Goal: Ask a question

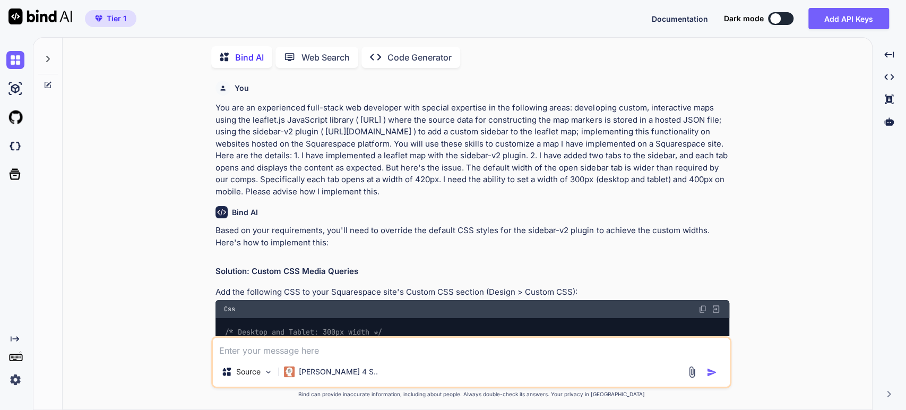
scroll to position [4, 0]
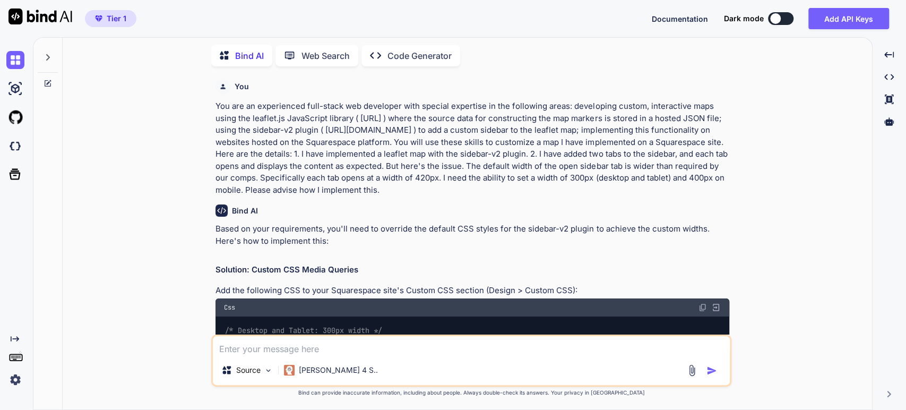
type textarea "x"
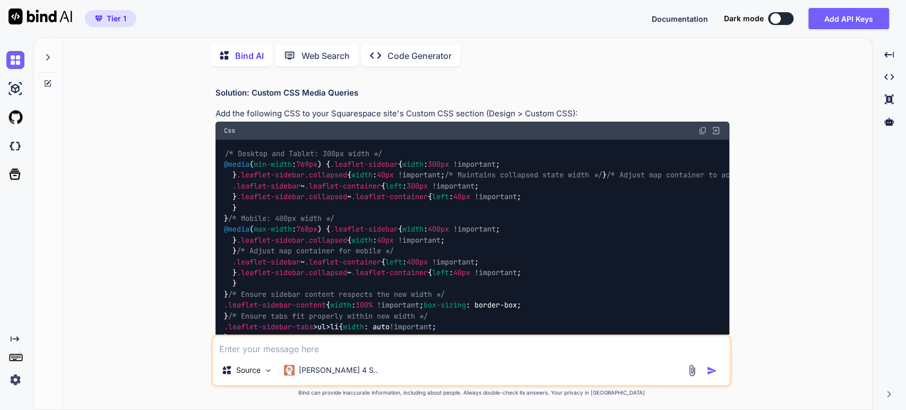
scroll to position [0, 0]
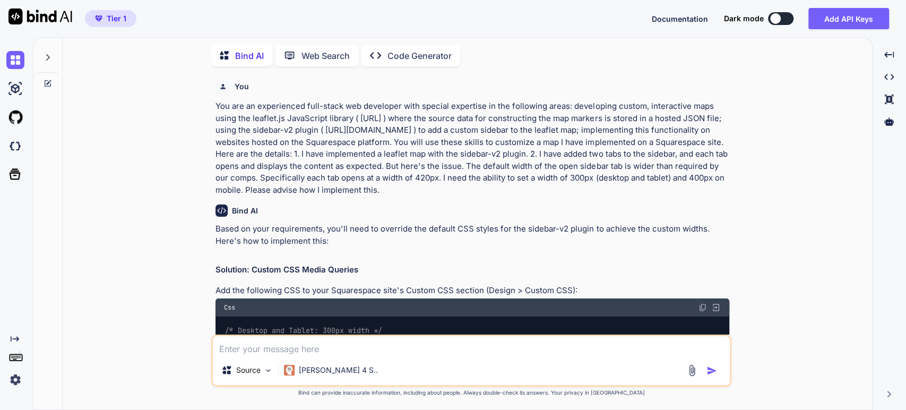
click at [45, 56] on icon at bounding box center [48, 57] width 8 height 8
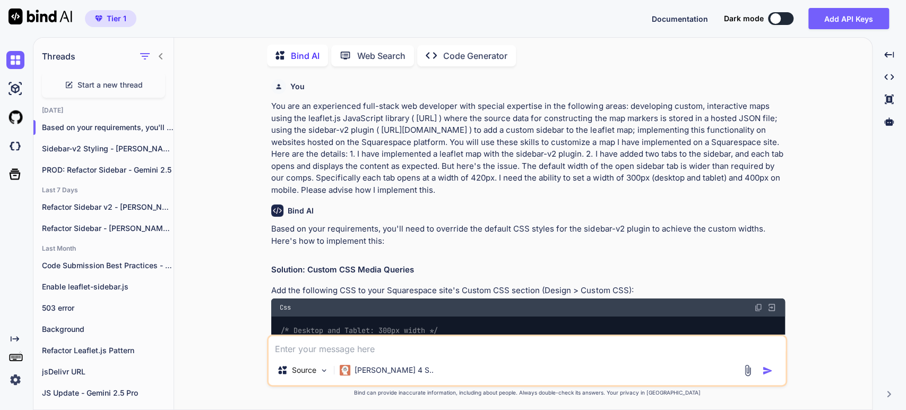
drag, startPoint x: 410, startPoint y: 131, endPoint x: 403, endPoint y: 126, distance: 8.6
click at [408, 129] on p "You are an experienced full-stack web developer with special expertise in the f…" at bounding box center [528, 148] width 514 height 96
click at [159, 124] on icon "button" at bounding box center [162, 127] width 6 height 6
click at [175, 151] on span "Rename and Save" at bounding box center [206, 146] width 63 height 11
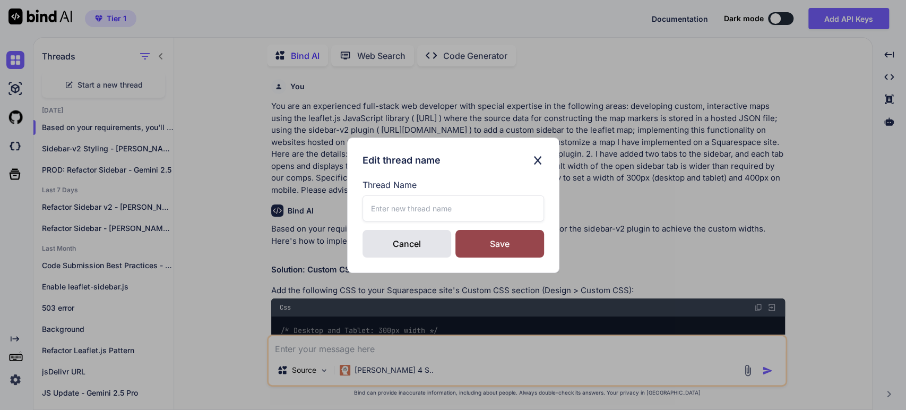
click at [374, 213] on input "text" at bounding box center [454, 208] width 182 height 26
type input "Reduce Sidebar Width - [PERSON_NAME] 4 Sonnet"
click at [484, 244] on div "Save" at bounding box center [499, 244] width 89 height 28
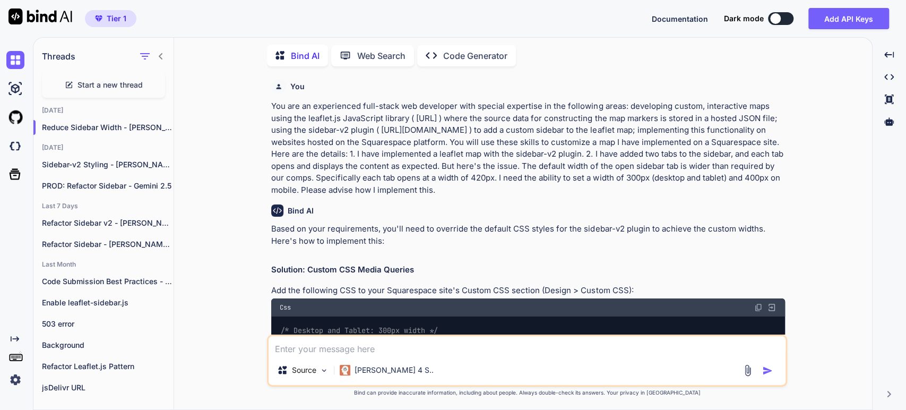
click at [100, 82] on span "Start a new thread" at bounding box center [110, 85] width 65 height 11
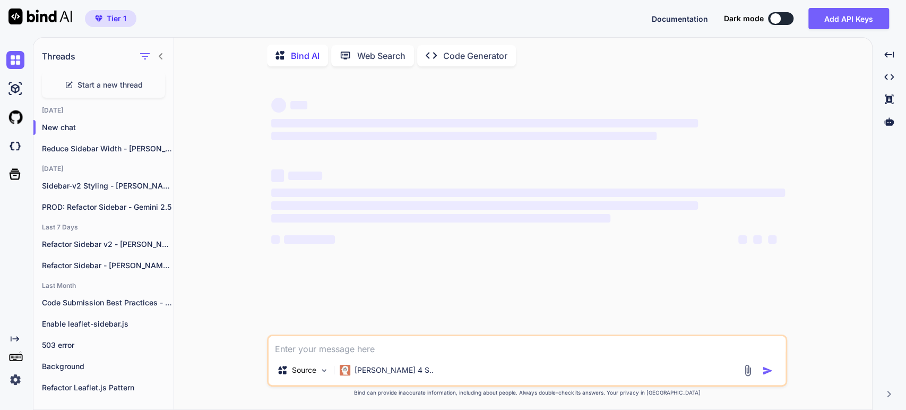
type textarea "x"
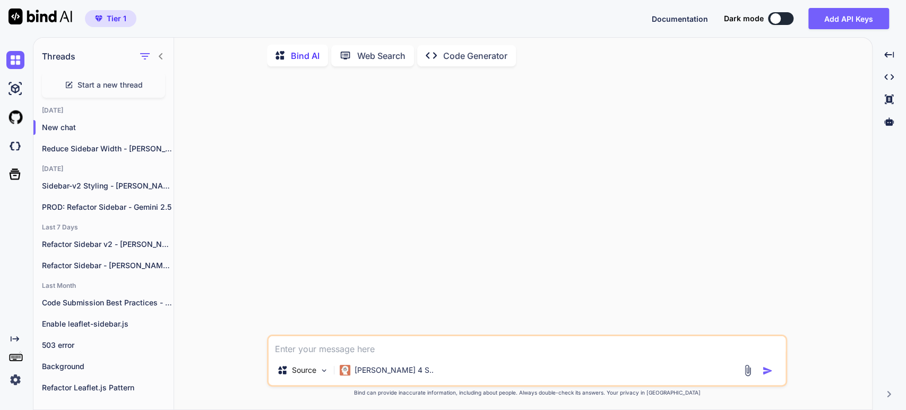
click at [284, 347] on textarea at bounding box center [527, 345] width 517 height 19
type textarea "Y"
type textarea "x"
type textarea "Yo"
type textarea "x"
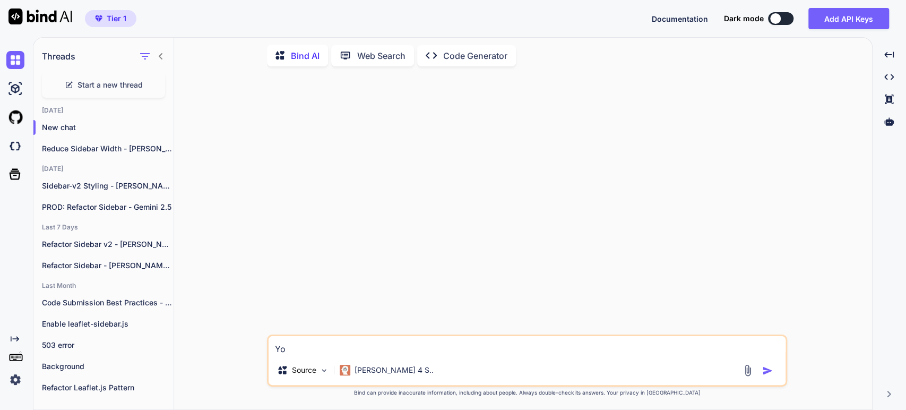
type textarea "You"
type textarea "x"
type textarea "You"
type textarea "x"
type textarea "You a"
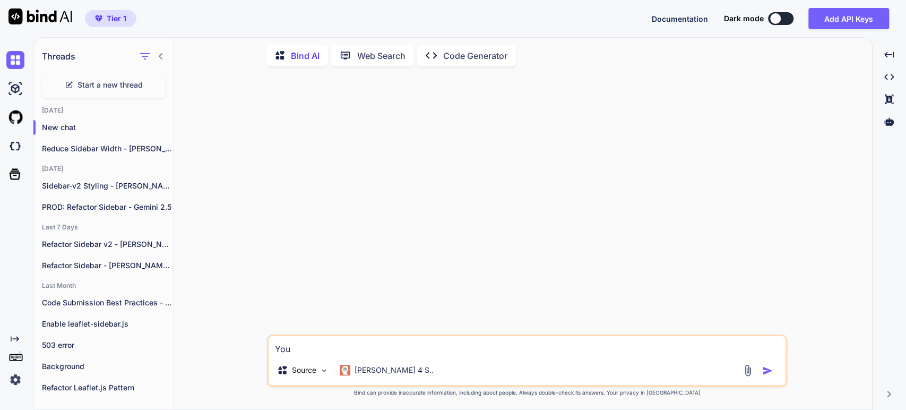
type textarea "x"
type textarea "You ar"
type textarea "x"
type textarea "You are"
type textarea "x"
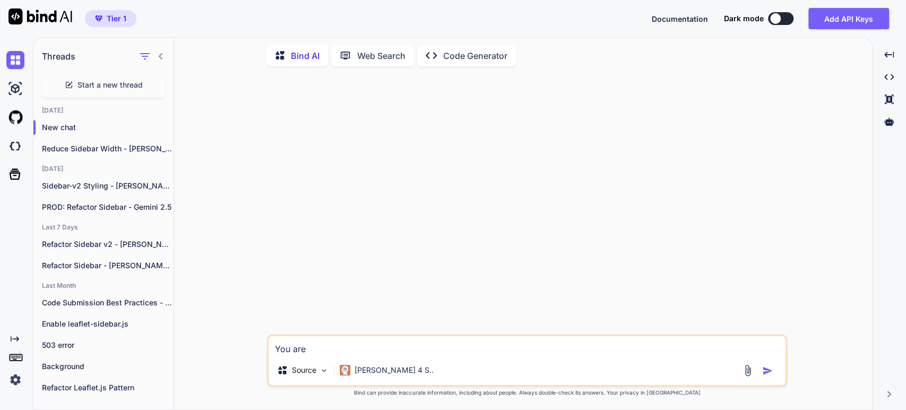
type textarea "You are"
type textarea "x"
type textarea "You are a"
type textarea "x"
type textarea "You are an"
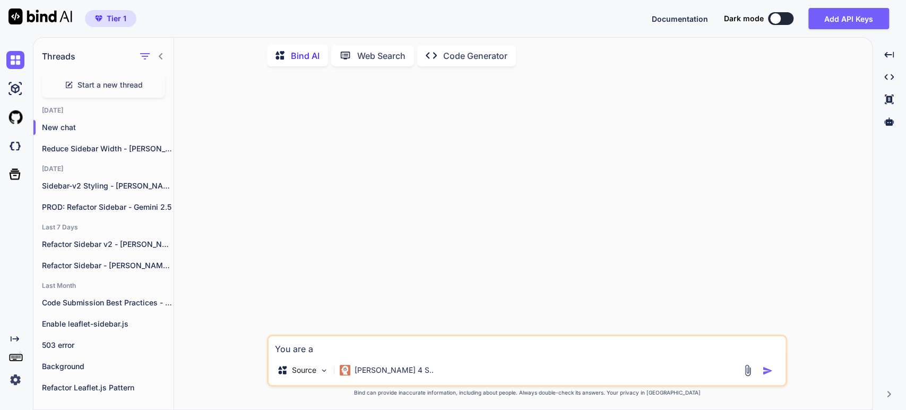
type textarea "x"
type textarea "You are an"
type textarea "x"
type textarea "You are an e"
type textarea "x"
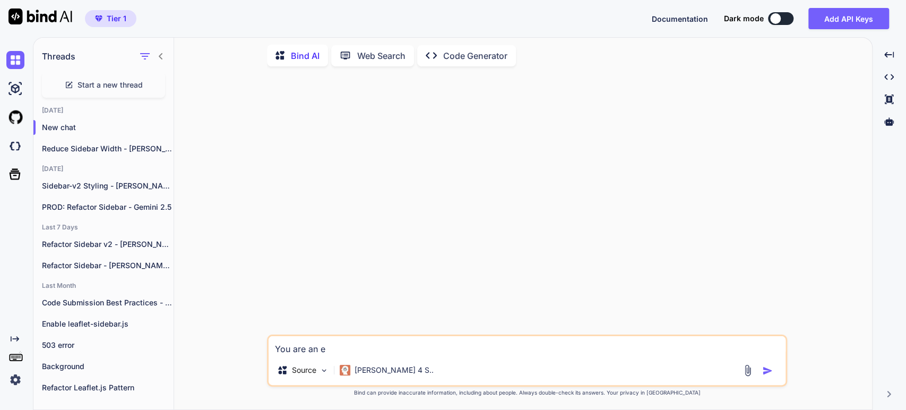
type textarea "You are an ex"
type textarea "x"
type textarea "You are an exp"
type textarea "x"
type textarea "You are an expe"
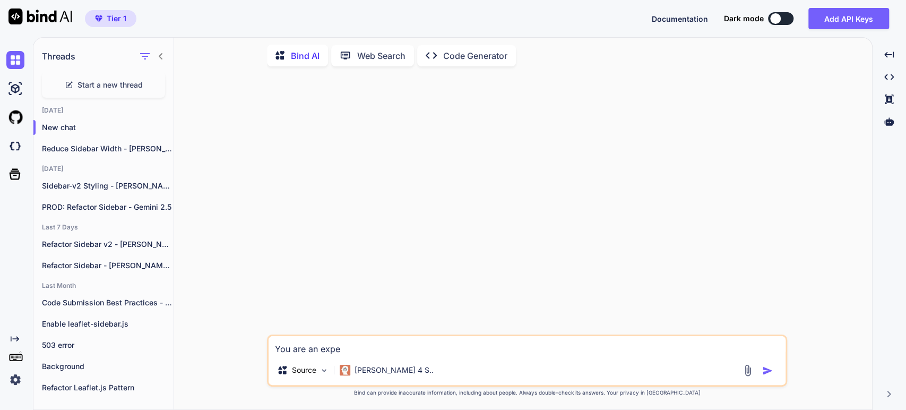
type textarea "x"
type textarea "You are an exper"
type textarea "x"
type textarea "You are an experi"
type textarea "x"
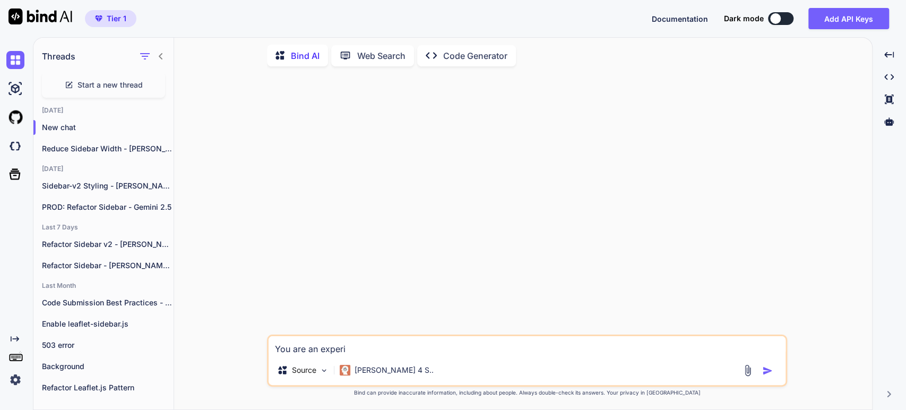
type textarea "You are an experie"
type textarea "x"
type textarea "You are an experien"
type textarea "x"
type textarea "You are an experienc"
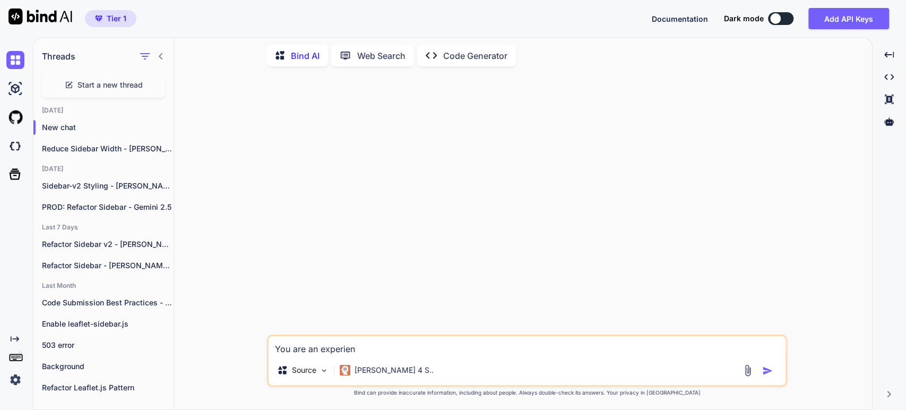
type textarea "x"
type textarea "You are an experience"
type textarea "x"
type textarea "You are an experienced"
type textarea "x"
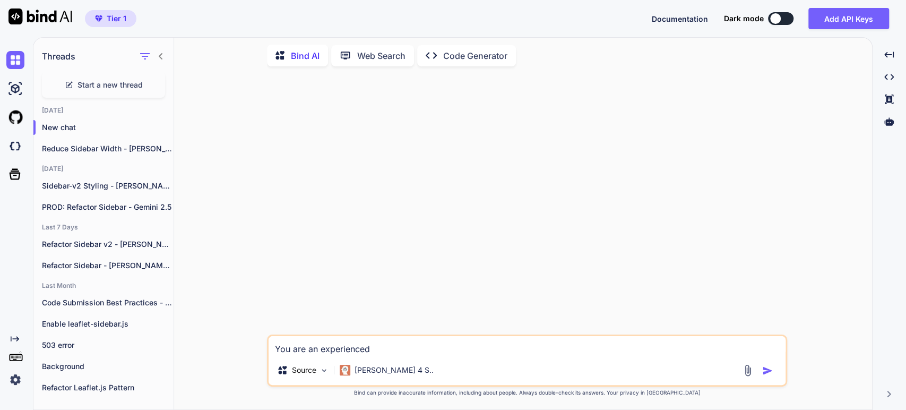
type textarea "You are an experienced"
type textarea "x"
type textarea "You are an experienced f"
type textarea "x"
type textarea "You are an experienced fr"
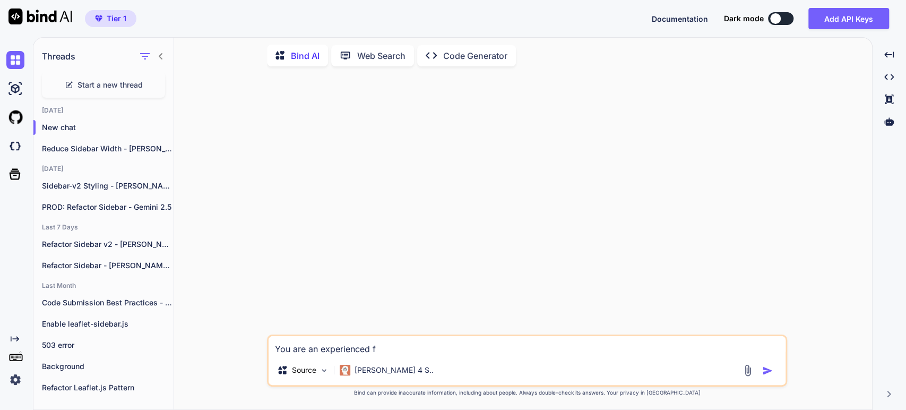
type textarea "x"
type textarea "You are an experienced fro"
type textarea "x"
type textarea "You are an experienced fron"
type textarea "x"
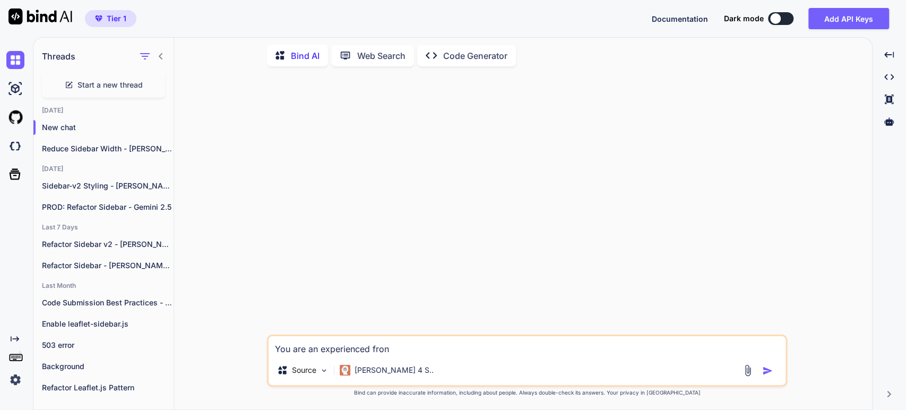
type textarea "You are an experienced front"
type textarea "x"
type textarea "You are an experienced front"
type textarea "x"
type textarea "You are an experienced front e"
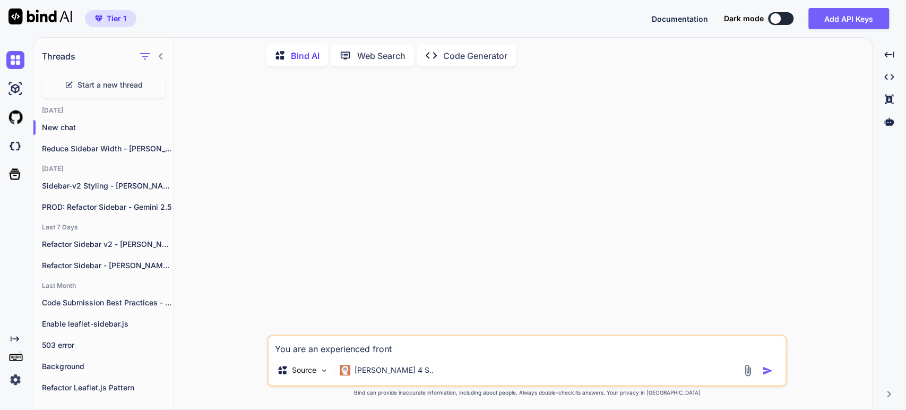
type textarea "x"
type textarea "You are an experienced front en"
type textarea "x"
type textarea "You are an experienced front end"
type textarea "x"
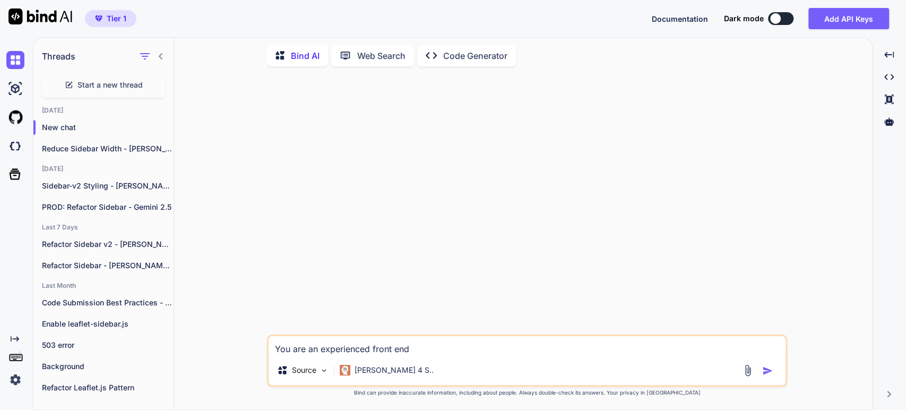
type textarea "You are an experienced front end"
type textarea "x"
type textarea "You are an experienced front end d"
type textarea "x"
type textarea "You are an experienced front end de"
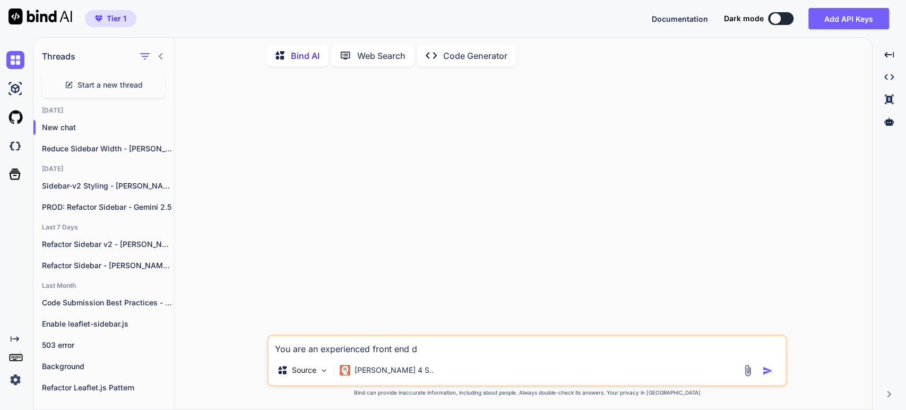
type textarea "x"
type textarea "You are an experienced front end dev"
type textarea "x"
type textarea "You are an experienced front end deve"
type textarea "x"
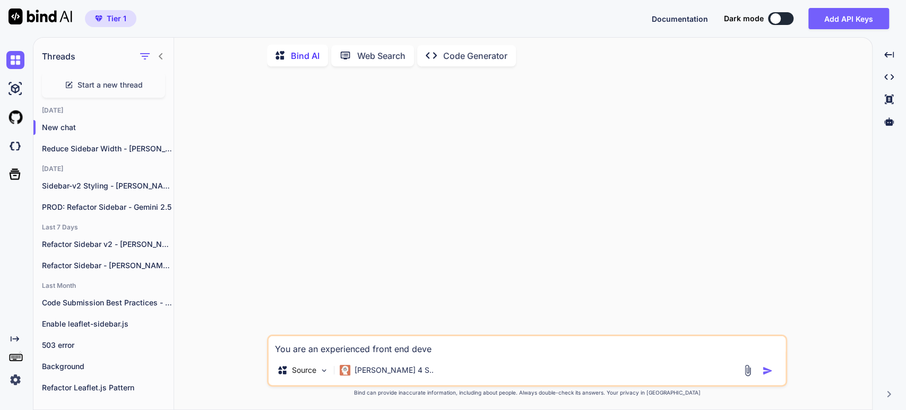
type textarea "You are an experienced front end devel"
type textarea "x"
type textarea "You are an experienced front end develo"
type textarea "x"
type textarea "You are an experienced front end develop"
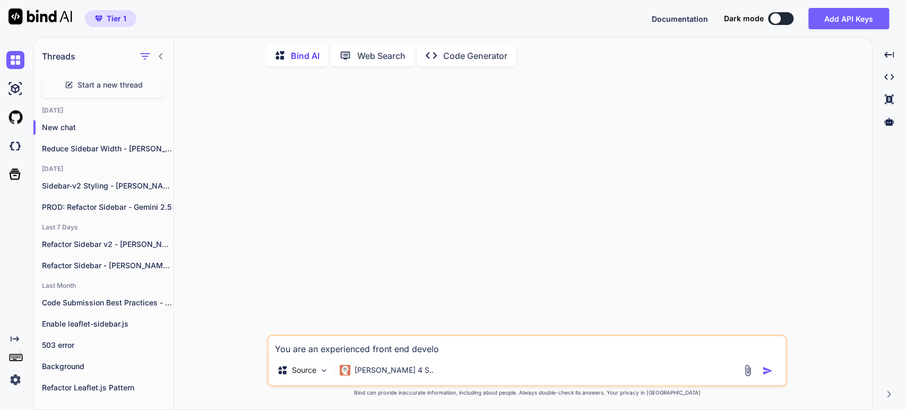
type textarea "x"
type textarea "You are an experienced front end develope"
type textarea "x"
type textarea "You are an experienced front end developer"
type textarea "x"
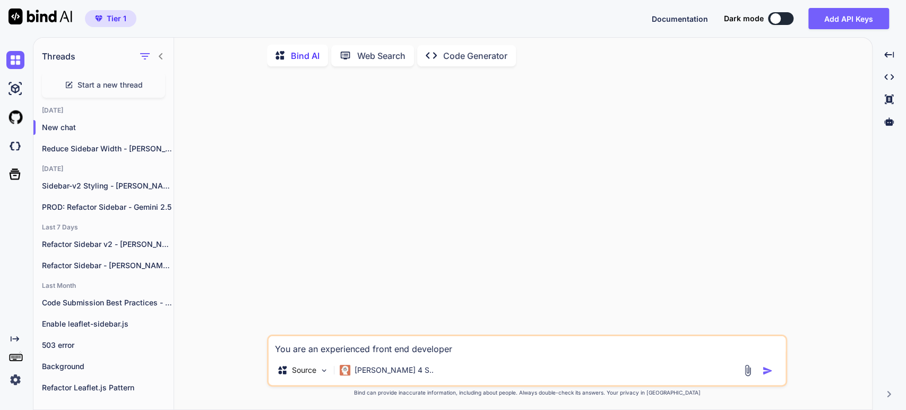
type textarea "You are an experienced front end developer"
type textarea "x"
type textarea "You are an experienced front end developer w"
type textarea "x"
type textarea "You are an experienced front end developer wi"
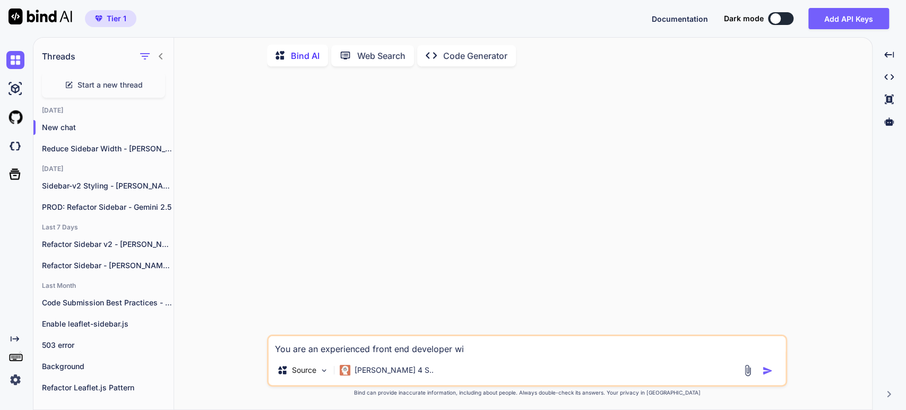
type textarea "x"
type textarea "You are an experienced front end developer wit"
type textarea "x"
type textarea "You are an experienced front end developer with"
type textarea "x"
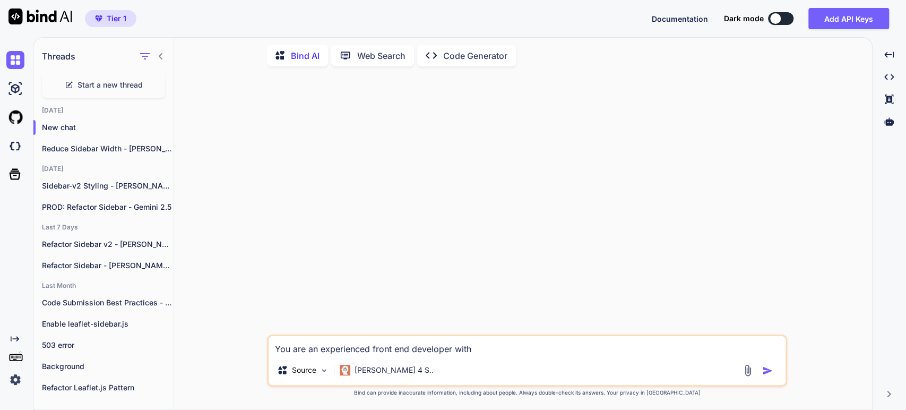
type textarea "You are an experienced front end developer with"
type textarea "x"
type textarea "You are an experienced front end developer with e"
type textarea "x"
type textarea "You are an experienced front end developer with ep"
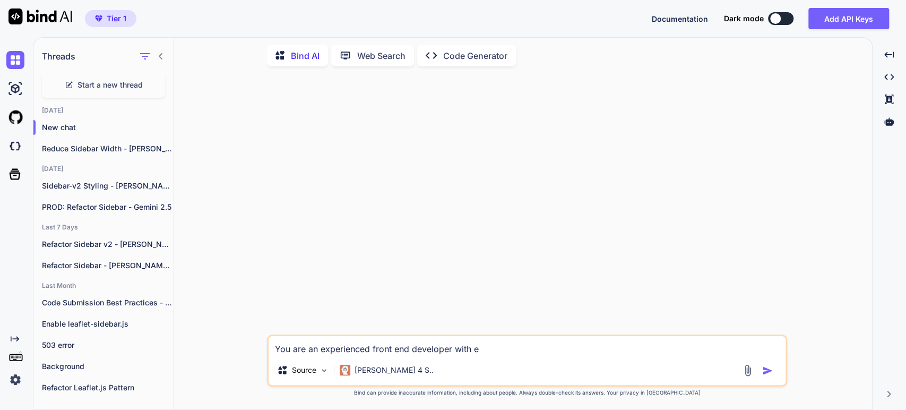
type textarea "x"
type textarea "You are an experienced front end developer with epe"
type textarea "x"
type textarea "You are an experienced front end developer with ep"
type textarea "x"
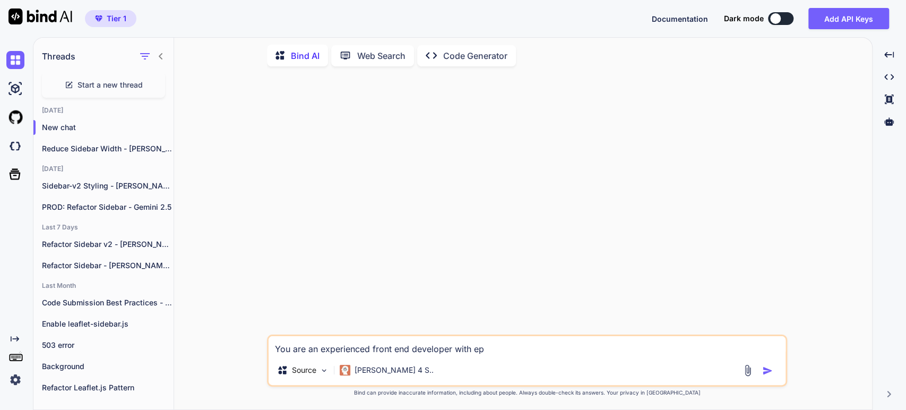
type textarea "You are an experienced front end developer with e"
type textarea "x"
type textarea "You are an experienced front end developer with ex"
type textarea "x"
type textarea "You are an experienced front end developer with exp"
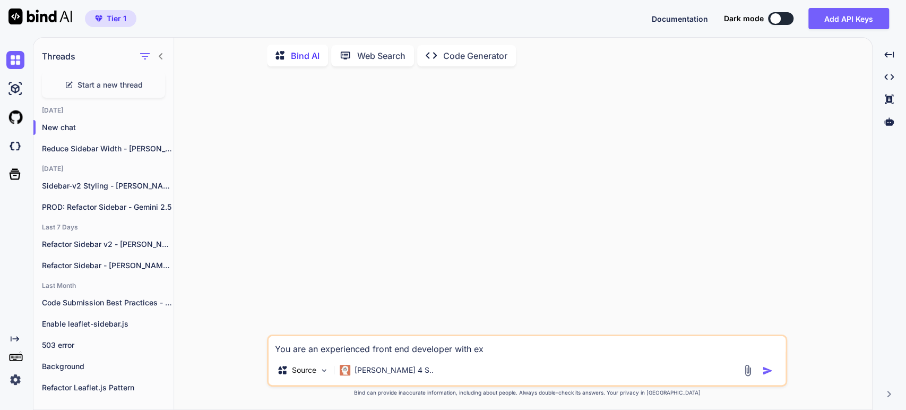
type textarea "x"
type textarea "You are an experienced front end developer with expe"
type textarea "x"
type textarea "You are an experienced front end developer with exper"
type textarea "x"
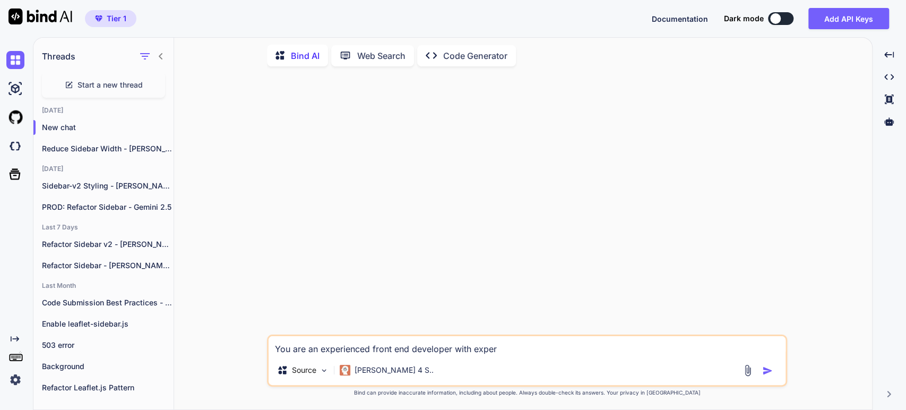
type textarea "You are an experienced front end developer with expert"
type textarea "x"
type textarea "You are an experienced front end developer with experti"
type textarea "x"
type textarea "You are an experienced front end developer with expertis"
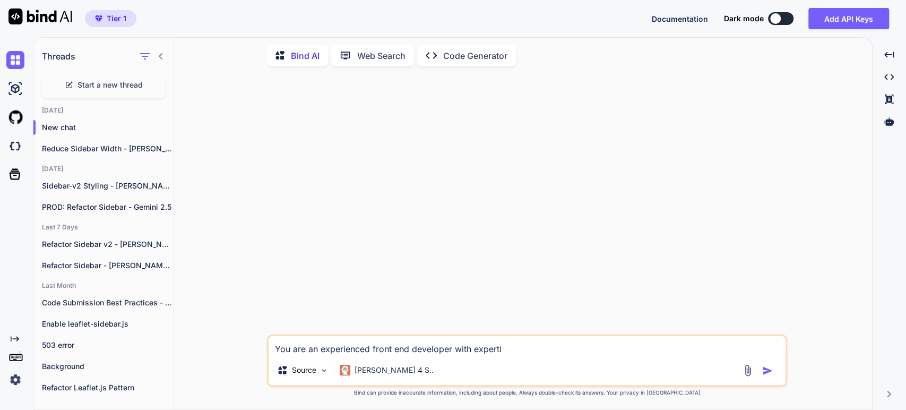
type textarea "x"
type textarea "You are an experienced front end developer with expertise"
type textarea "x"
type textarea "You are an experienced front end developer with expertise"
type textarea "x"
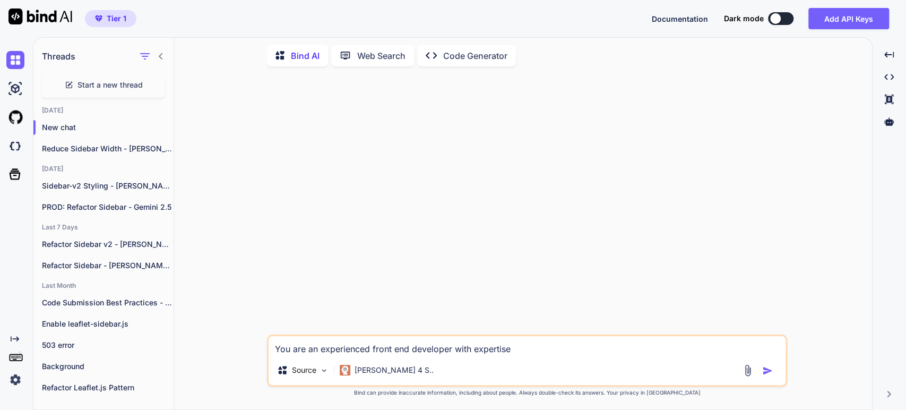
type textarea "You are an experienced front end developer with expertise i"
type textarea "x"
type textarea "You are an experienced front end developer with expertise in"
type textarea "x"
type textarea "You are an experienced front end developer with expertise in"
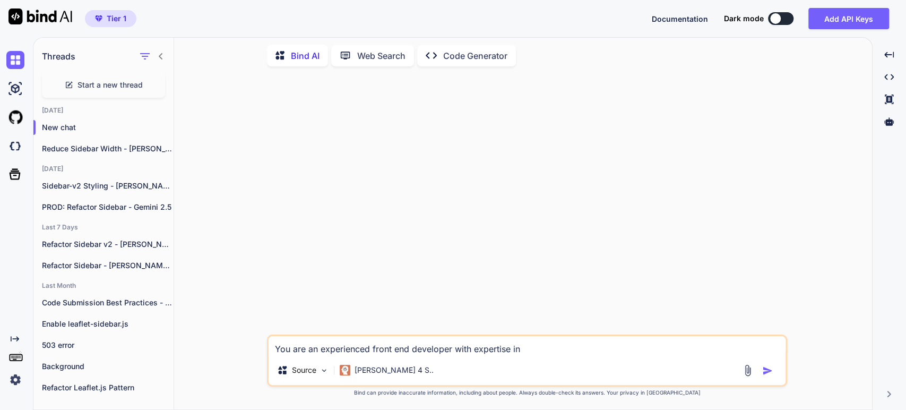
type textarea "x"
type textarea "You are an experienced front end developer with expertise in w"
type textarea "x"
type textarea "You are an experienced front end developer with expertise in wo"
type textarea "x"
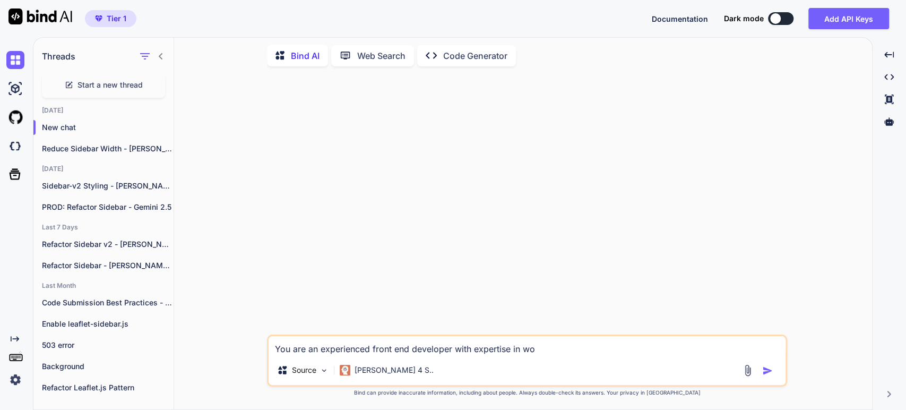
type textarea "You are an experienced front end developer with expertise in wor"
type textarea "x"
type textarea "You are an experienced front end developer with expertise in work"
type textarea "x"
type textarea "You are an experienced front end developer with expertise in worki"
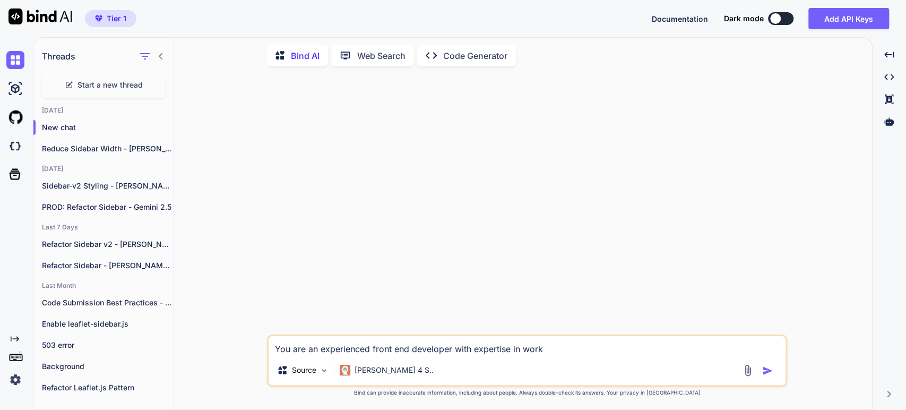
type textarea "x"
type textarea "You are an experienced front end developer with expertise in workin"
type textarea "x"
type textarea "You are an experienced front end developer with expertise in working"
type textarea "x"
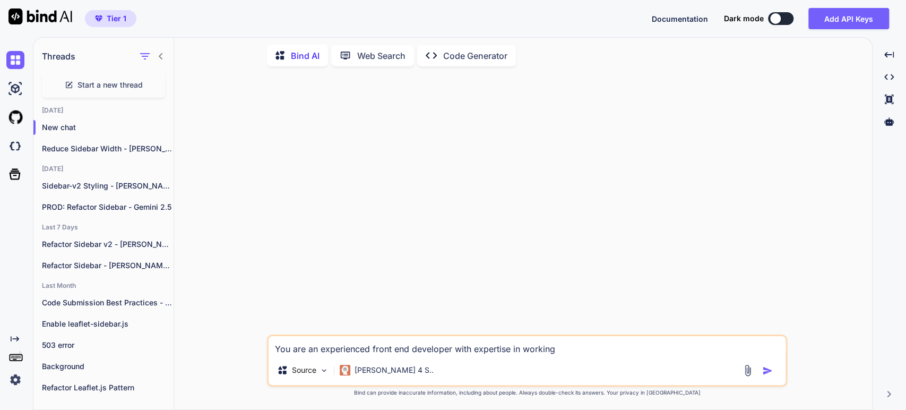
type textarea "You are an experienced front end developer with expertise in working"
type textarea "x"
type textarea "You are an experienced front end developer with expertise in working w"
type textarea "x"
type textarea "You are an experienced front end developer with expertise in working wi"
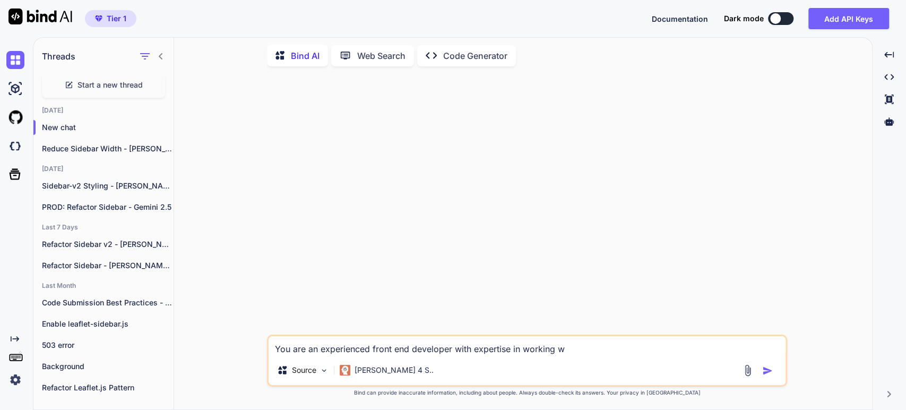
type textarea "x"
type textarea "You are an experienced front end developer with expertise in working wit"
type textarea "x"
type textarea "You are an experienced front end developer with expertise in working with"
type textarea "x"
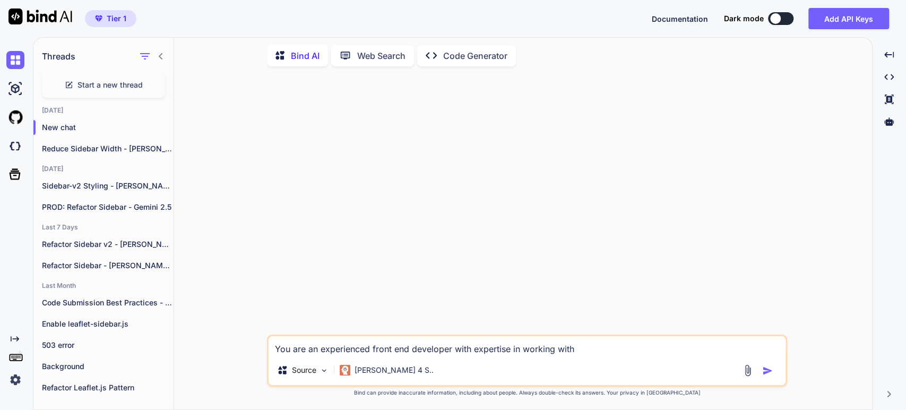
type textarea "You are an experienced front end developer with expertise in working with"
type textarea "x"
type textarea "You are an experienced front end developer with expertise in working with F"
type textarea "x"
type textarea "You are an experienced front end developer with expertise in working with Fo"
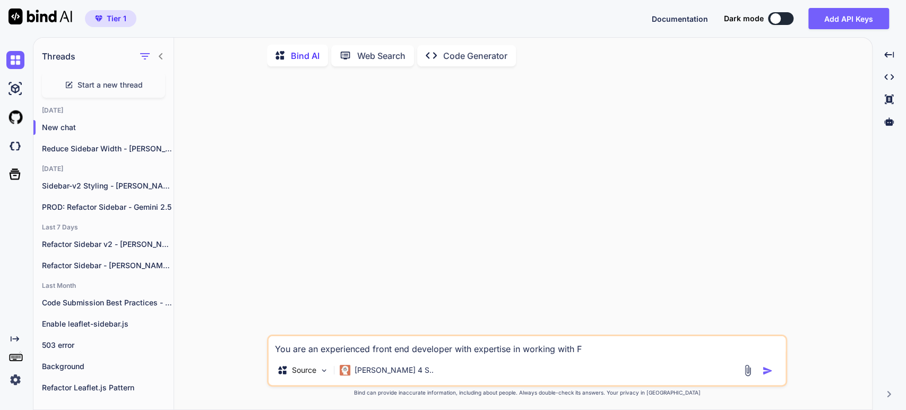
type textarea "x"
type textarea "You are an experienced front end developer with expertise in working with Fon"
type textarea "x"
type textarea "You are an experienced front end developer with expertise in working with Font"
type textarea "x"
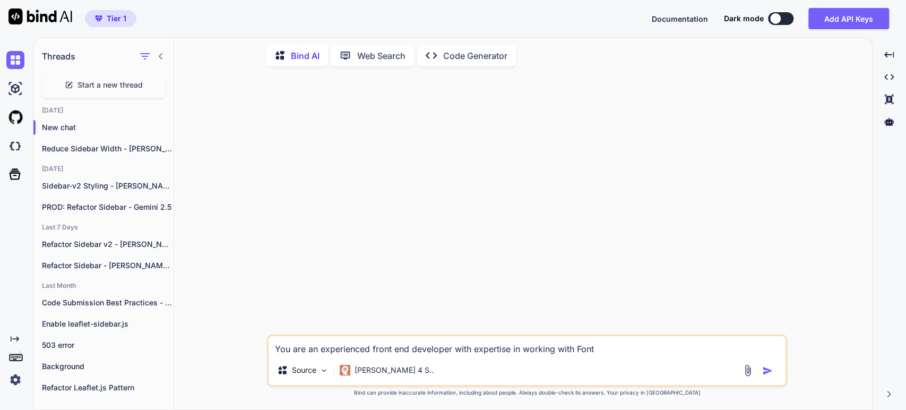
type textarea "You are an experienced front end developer with expertise in working with Fonta"
type textarea "x"
type textarea "You are an experienced front end developer with expertise in working with Fontaw"
type textarea "x"
type textarea "You are an experienced front end developer with expertise in working with Fonta…"
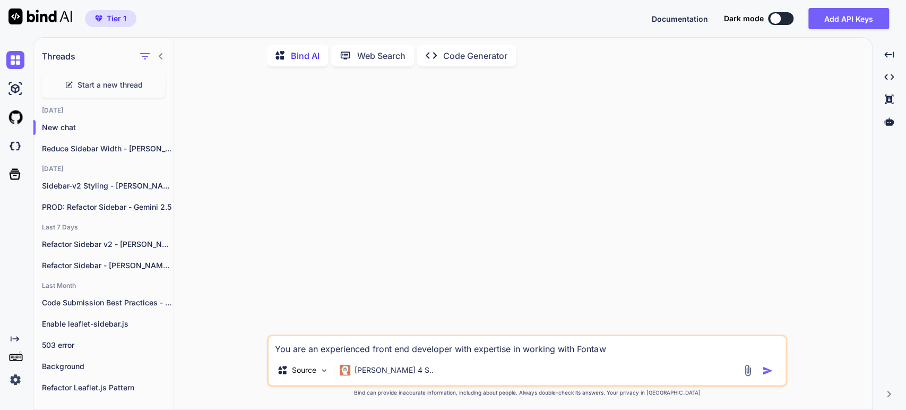
type textarea "x"
type textarea "You are an experienced front end developer with expertise in working with Fonta…"
type textarea "x"
type textarea "You are an experienced front end developer with expertise in working with Fonta…"
type textarea "x"
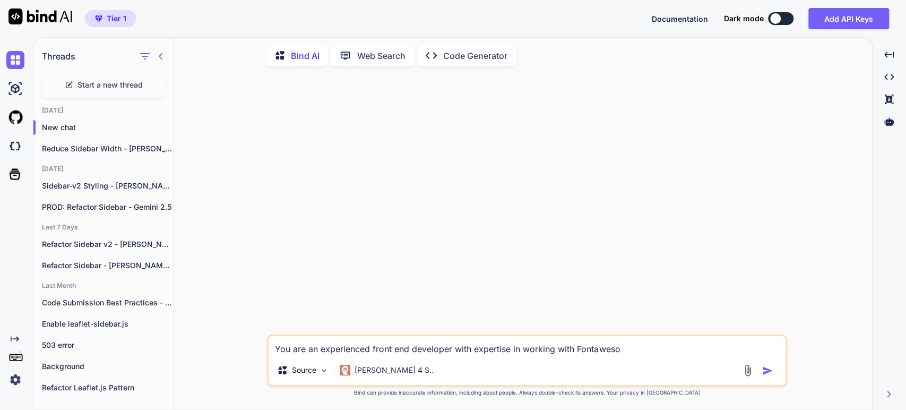
type textarea "You are an experienced front end developer with expertise in working with Fonta…"
type textarea "x"
type textarea "You are an experienced front end developer with expertise in working with Fonta…"
type textarea "x"
type textarea "You are an experienced front end developer with expertise in working with Fonta…"
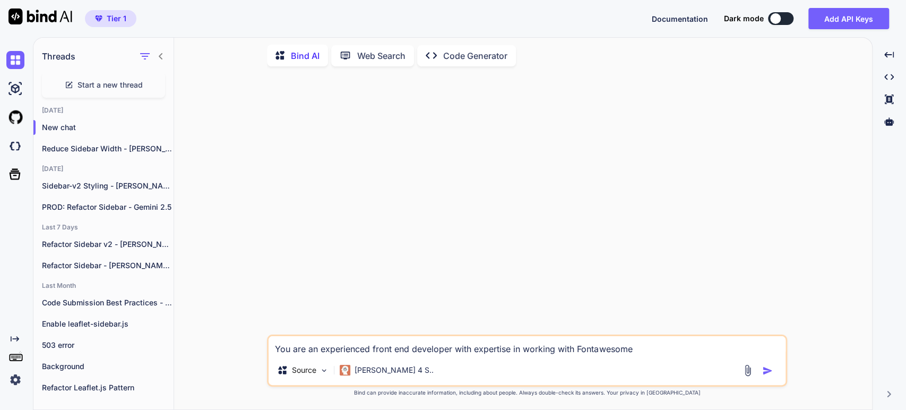
type textarea "x"
type textarea "You are an experienced front end developer with expertise in working with Fonta…"
type textarea "x"
type textarea "You are an experienced front end developer with expertise in working with Fonta…"
type textarea "x"
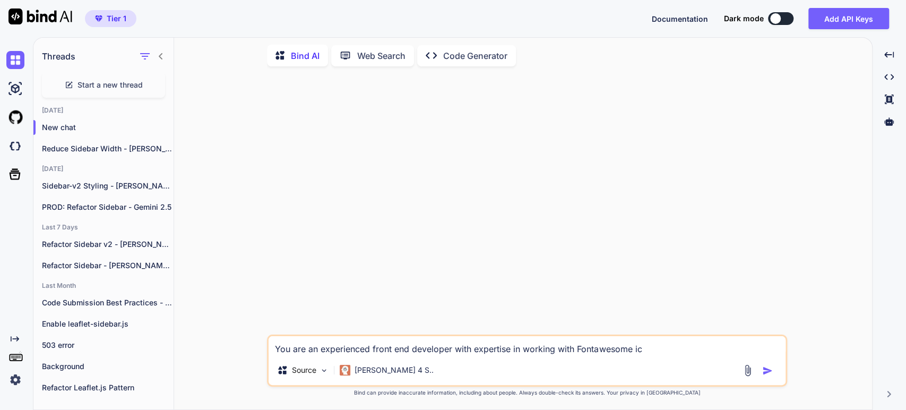
type textarea "You are an experienced front end developer with expertise in working with Fonta…"
type textarea "x"
type textarea "You are an experienced front end developer with expertise in working with Fonta…"
type textarea "x"
type textarea "You are an experienced front end developer with expertise in working with Fonta…"
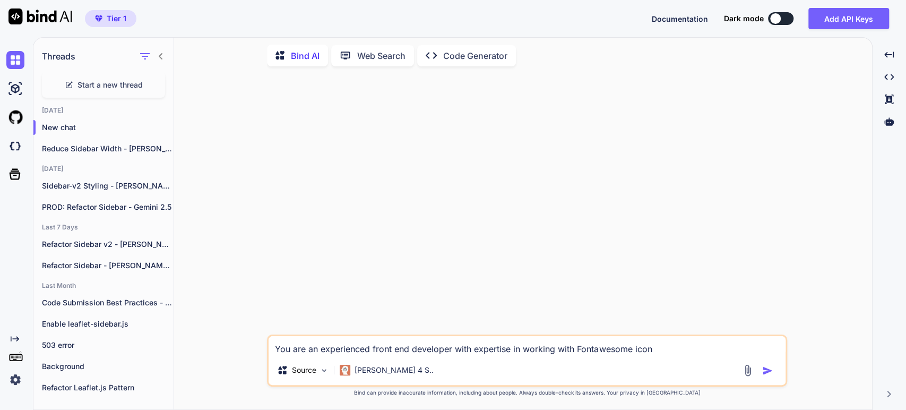
type textarea "x"
type textarea "You are an experienced front end developer with expertise in working with Fonta…"
type textarea "x"
type textarea "You are an experienced front end developer with expertise in working with Fonta…"
type textarea "x"
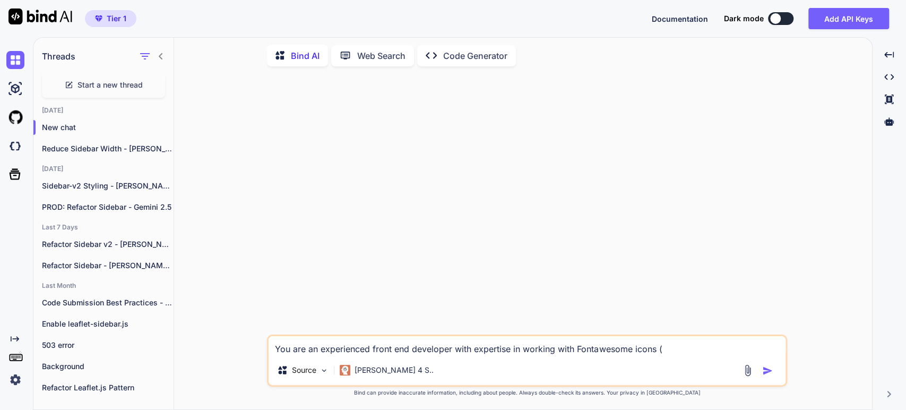
type textarea "You are an experienced front end developer with expertise in working with Fonta…"
type textarea "x"
type textarea "You are an experienced front end developer with expertise in working with Fonta…"
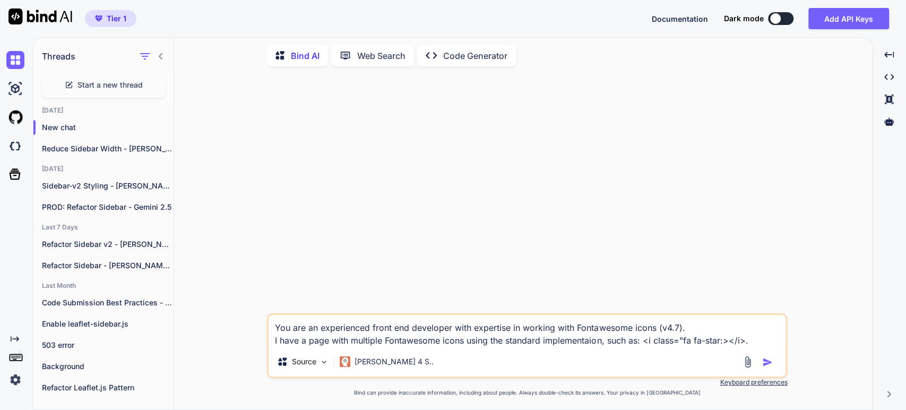
click at [722, 342] on textarea "You are an experienced front end developer with expertise in working with Fonta…" at bounding box center [527, 331] width 517 height 32
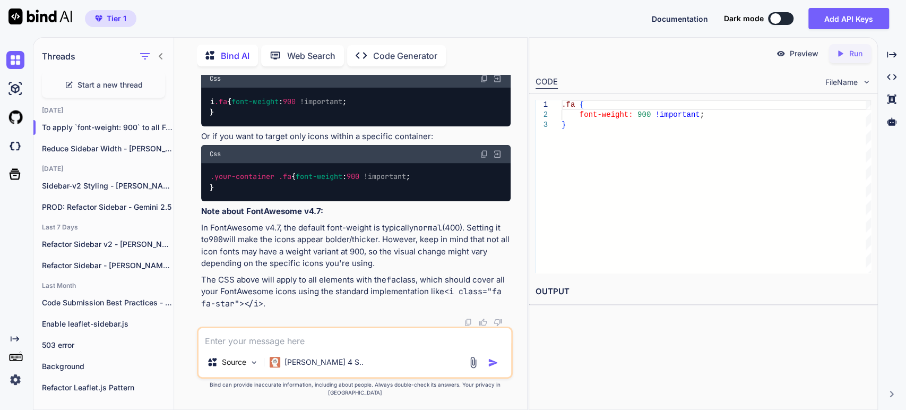
scroll to position [337, 0]
click at [361, 262] on p "In FontAwesome v4.7, the default font-weight is typically normal (400). Setting…" at bounding box center [355, 246] width 309 height 48
click at [265, 270] on p "In FontAwesome v4.7, the default font-weight is typically normal (400). Setting…" at bounding box center [355, 246] width 309 height 48
click at [259, 287] on p "The CSS above will apply to all elements with the fa class, which should cover …" at bounding box center [355, 292] width 309 height 36
click at [270, 304] on p "The CSS above will apply to all elements with the fa class, which should cover …" at bounding box center [355, 292] width 309 height 36
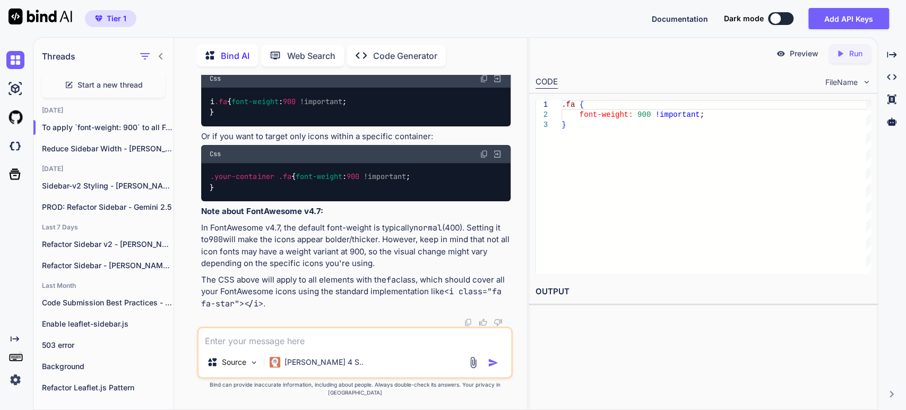
click at [276, 283] on p "The CSS above will apply to all elements with the fa class, which should cover …" at bounding box center [355, 292] width 309 height 36
click at [323, 297] on p "The CSS above will apply to all elements with the fa class, which should cover …" at bounding box center [355, 292] width 309 height 36
click at [425, 114] on div "i .fa { font-weight : 900 !important ; }" at bounding box center [355, 107] width 309 height 39
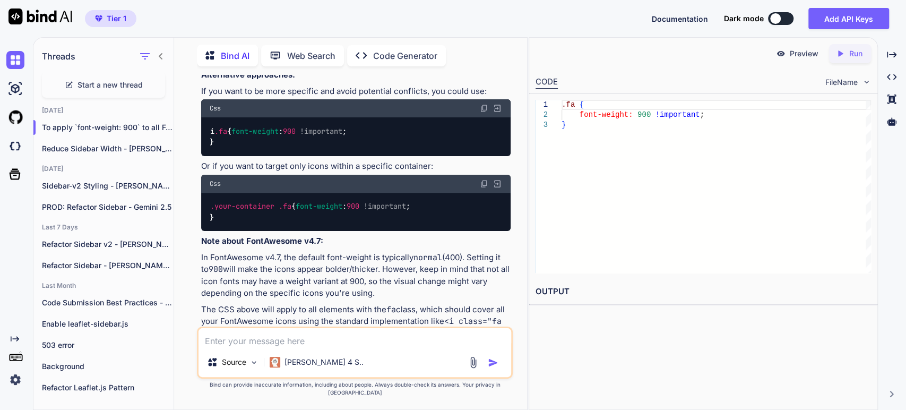
scroll to position [219, 0]
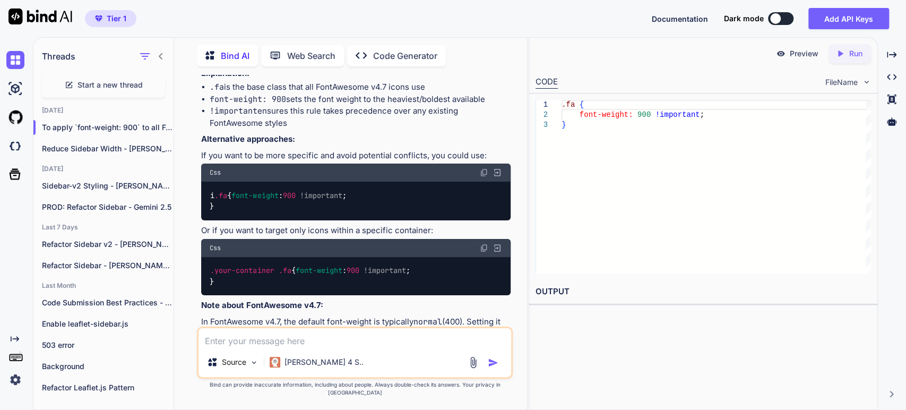
click at [483, 177] on img at bounding box center [484, 172] width 8 height 8
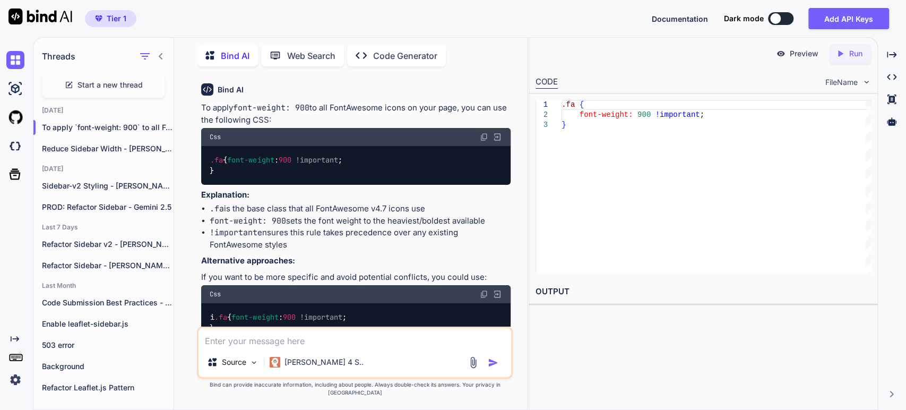
scroll to position [0, 0]
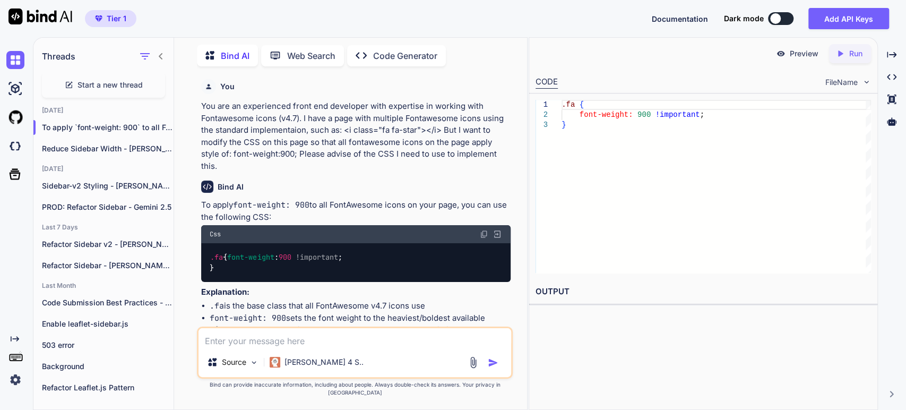
drag, startPoint x: 349, startPoint y: 265, endPoint x: 342, endPoint y: 254, distance: 13.1
click at [347, 261] on div ".fa { font-weight : 900 !important ; }" at bounding box center [355, 262] width 309 height 39
click at [487, 233] on img at bounding box center [484, 234] width 8 height 8
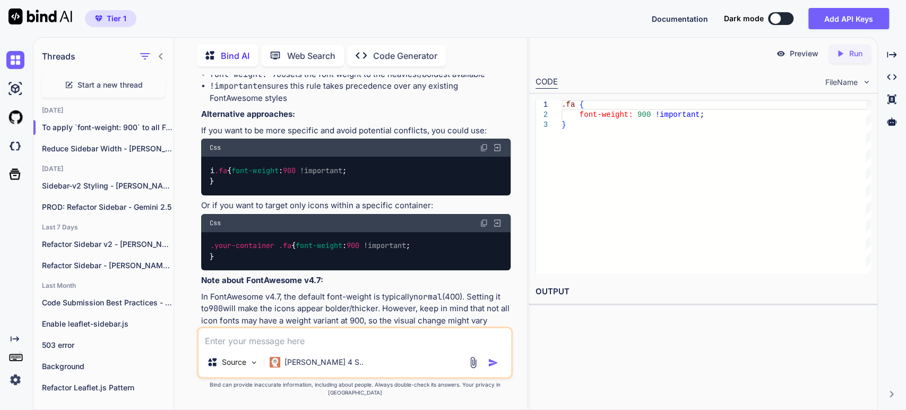
scroll to position [337, 0]
